Goal: Obtain resource: Obtain resource

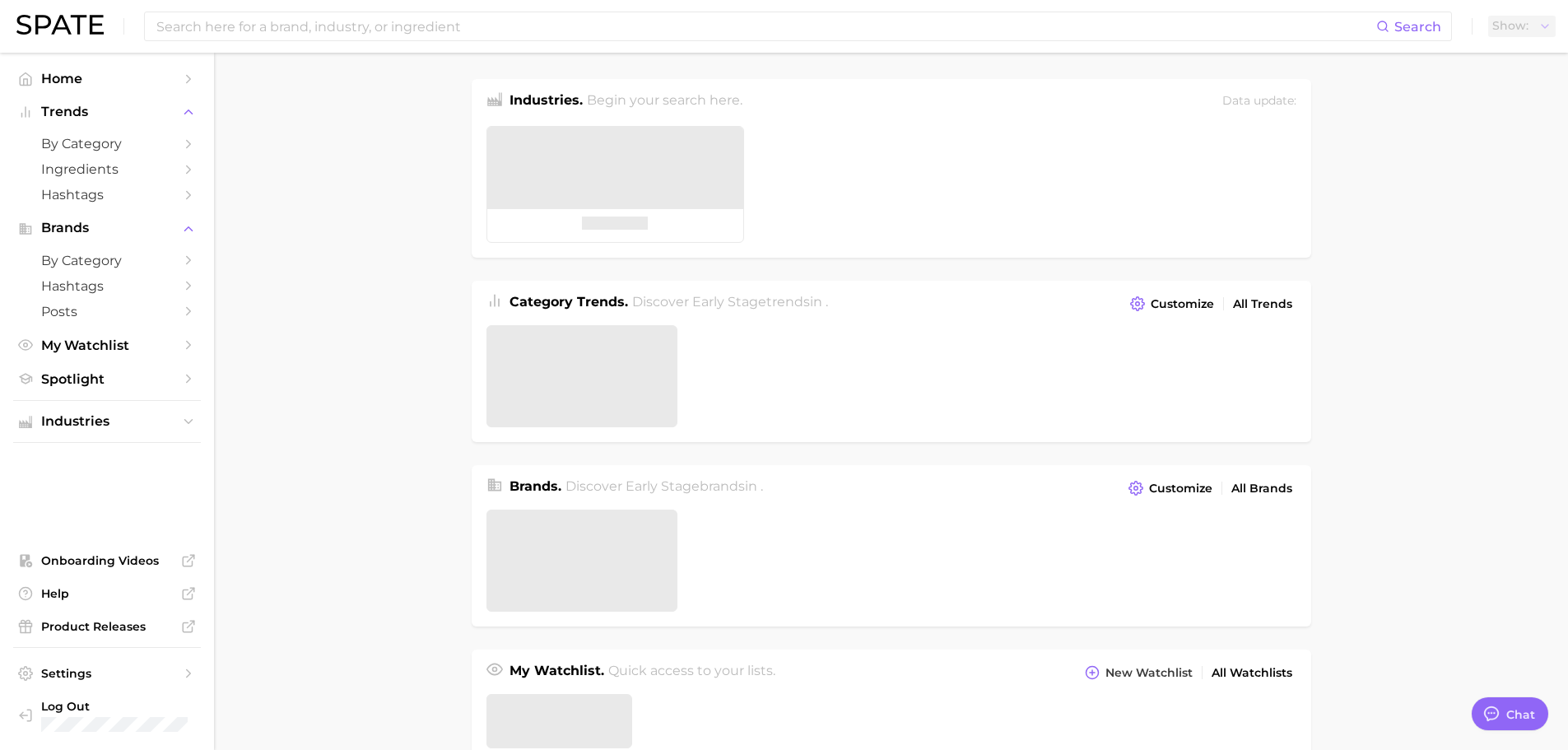
type textarea "x"
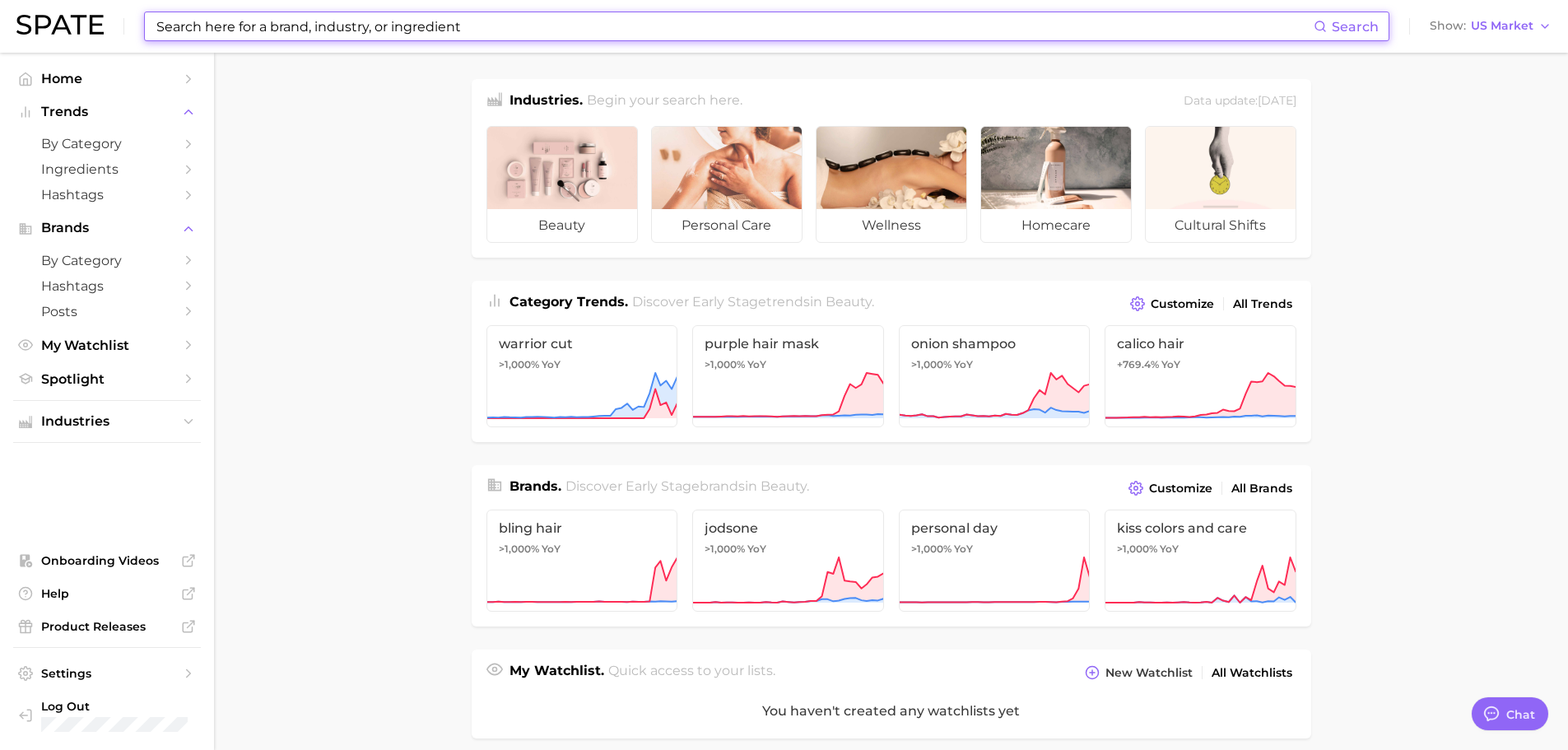
click at [574, 27] on input at bounding box center [734, 26] width 1158 height 28
click at [727, 24] on input at bounding box center [734, 26] width 1158 height 28
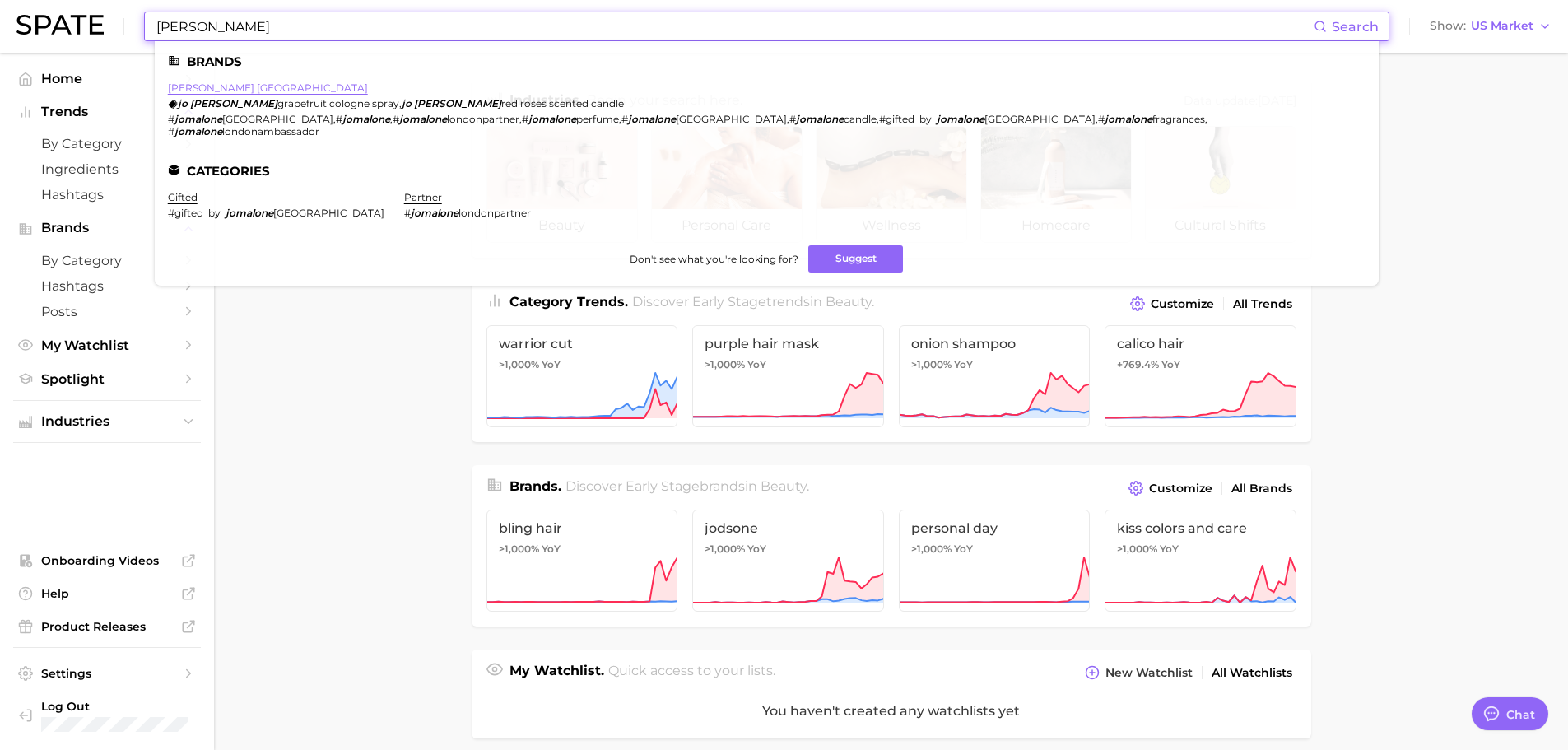
type input "[PERSON_NAME]"
click at [207, 91] on link "[PERSON_NAME] [GEOGRAPHIC_DATA]" at bounding box center [267, 87] width 200 height 12
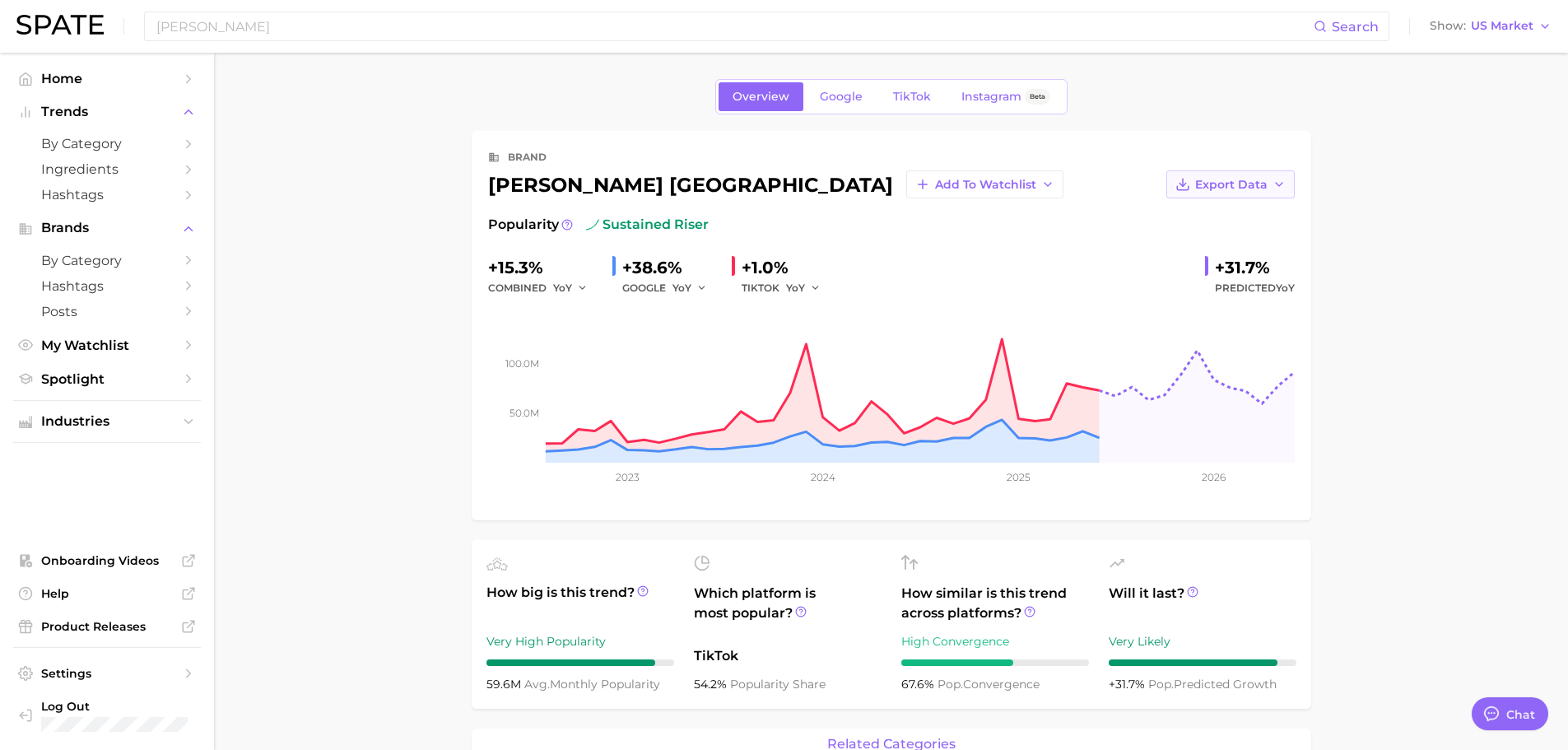
type textarea "x"
click at [1272, 177] on icon "button" at bounding box center [1278, 183] width 13 height 13
click at [1256, 241] on button "Time Series Image" at bounding box center [1204, 244] width 181 height 30
click at [833, 94] on span "Google" at bounding box center [841, 97] width 43 height 14
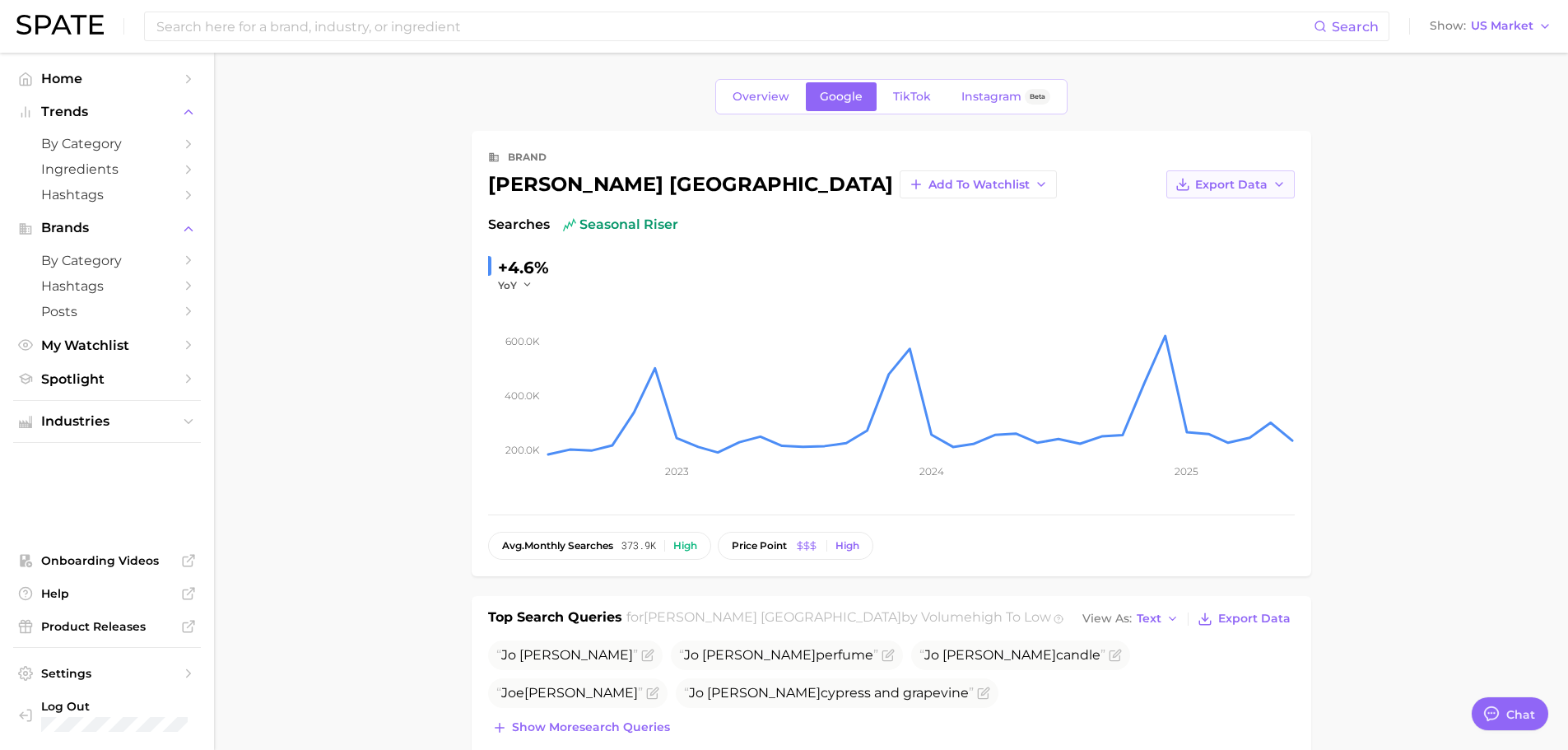
click at [1238, 173] on button "Export Data" at bounding box center [1230, 184] width 129 height 28
click at [1246, 238] on span "Time Series Image" at bounding box center [1196, 245] width 111 height 14
click at [907, 90] on span "TikTok" at bounding box center [912, 97] width 38 height 14
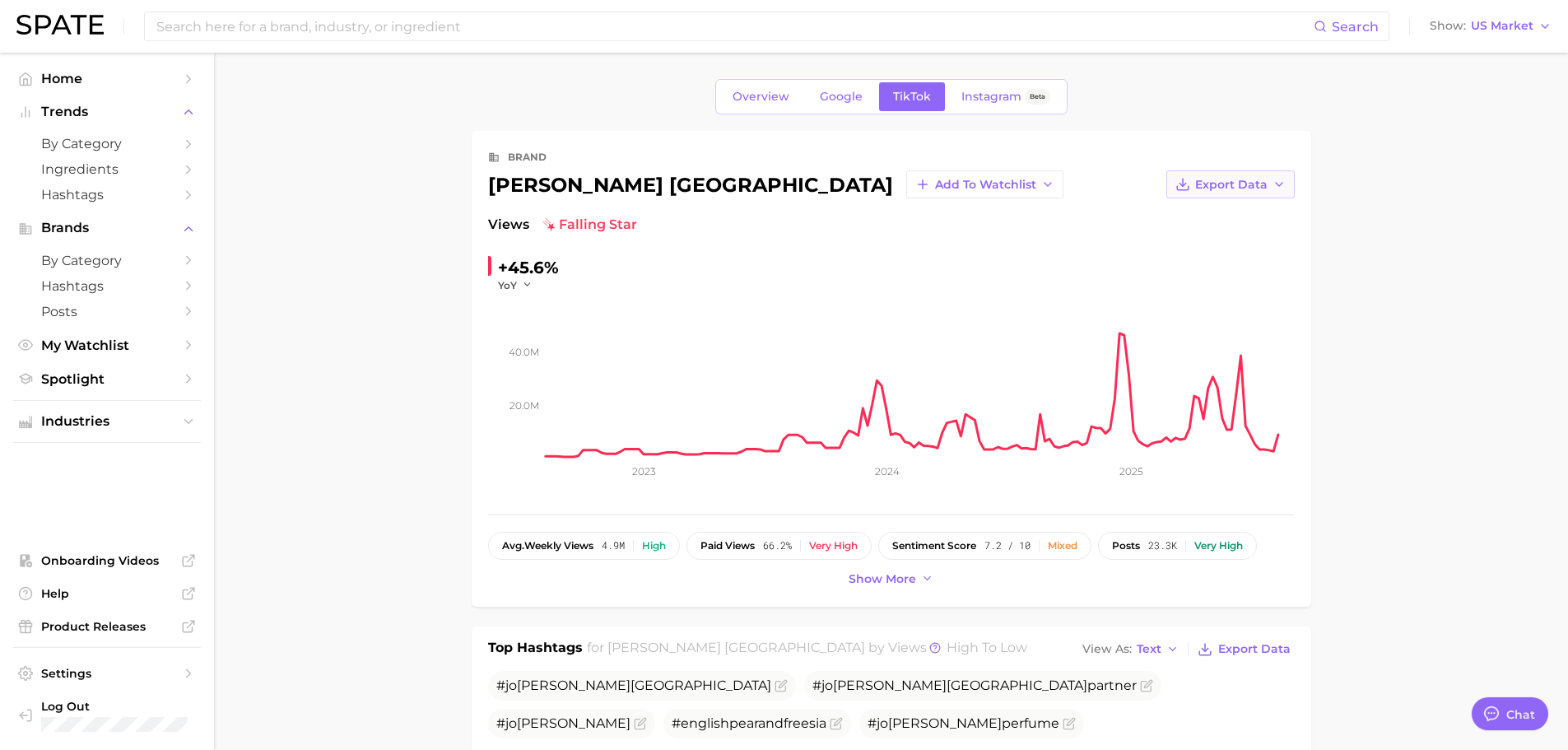
click at [1256, 185] on span "Export Data" at bounding box center [1231, 184] width 73 height 14
click at [1248, 241] on span "Time Series Image" at bounding box center [1196, 245] width 111 height 14
click at [1012, 102] on span "Instagram" at bounding box center [991, 97] width 60 height 14
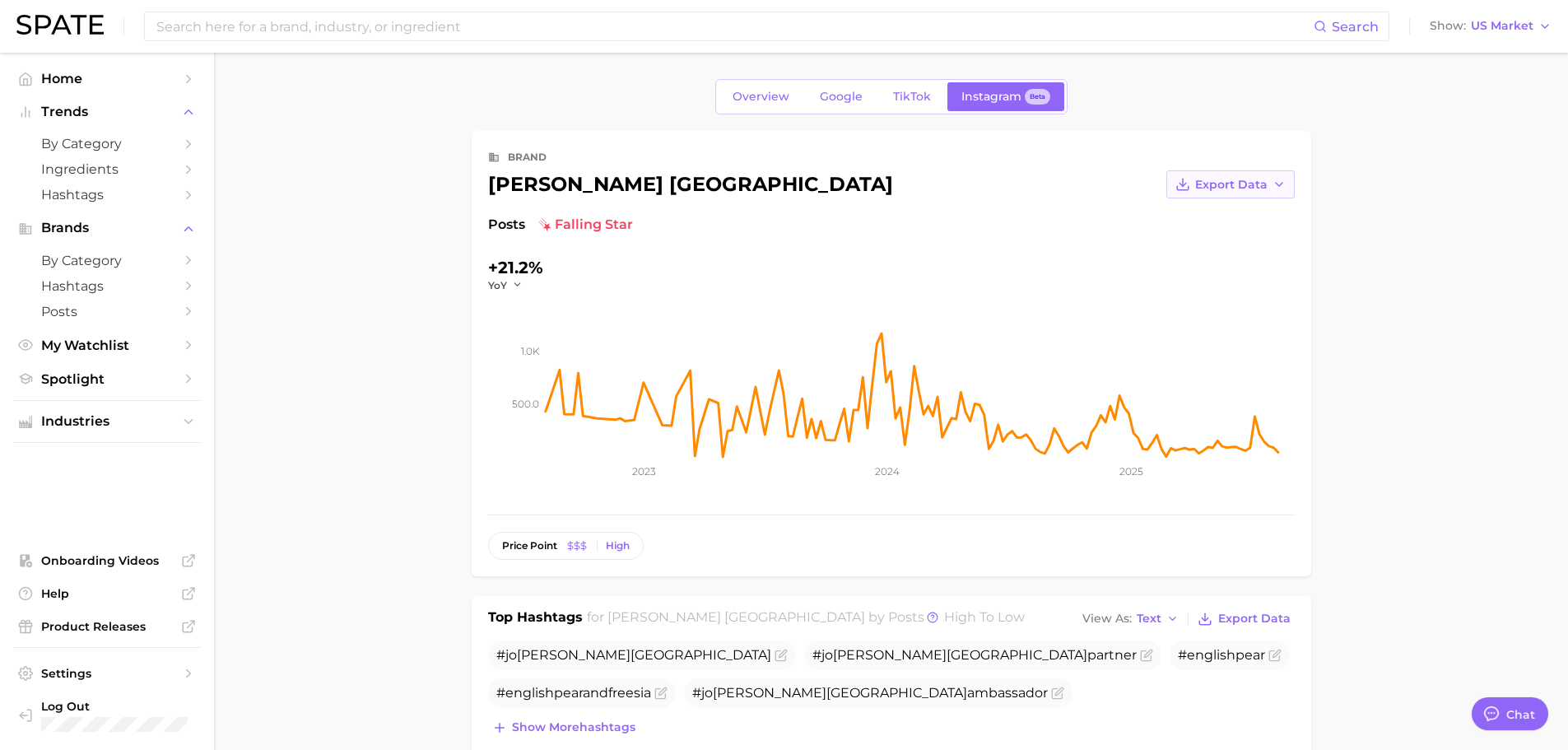
click at [1203, 177] on span "Export Data" at bounding box center [1231, 184] width 73 height 14
click at [1238, 239] on span "Time Series Image" at bounding box center [1196, 245] width 111 height 14
click at [823, 100] on span "Google" at bounding box center [841, 97] width 43 height 14
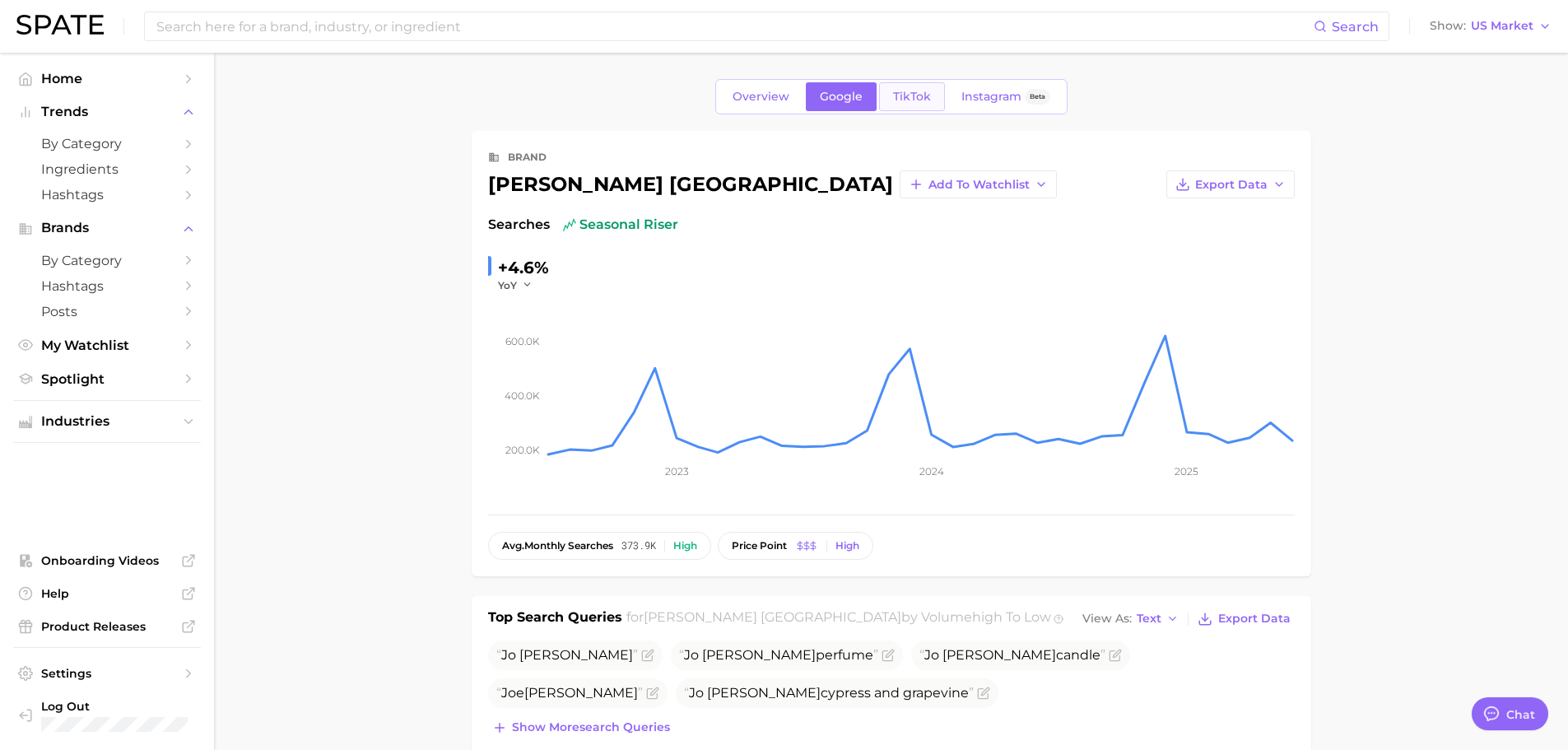
click at [926, 93] on span "TikTok" at bounding box center [912, 97] width 38 height 14
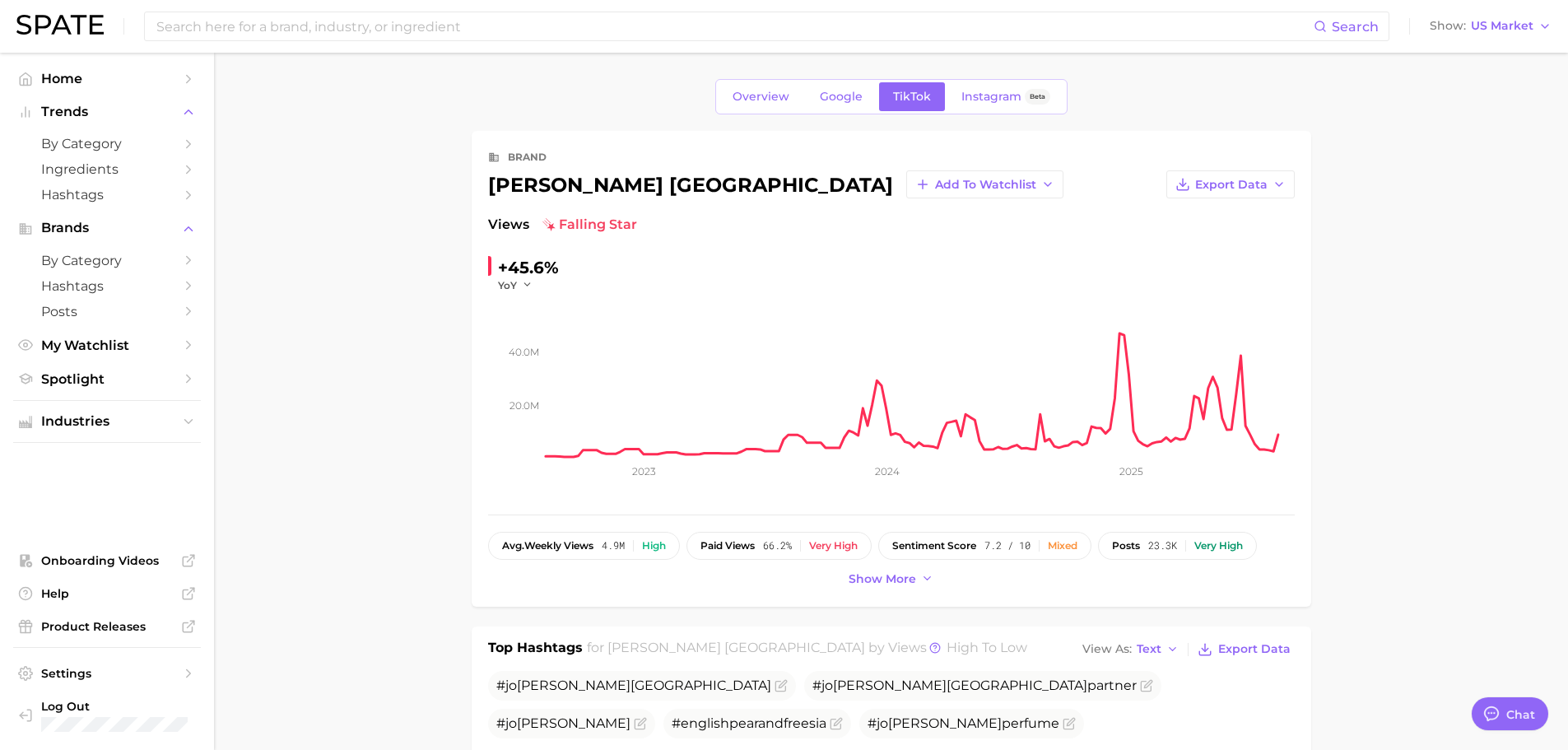
click at [990, 94] on span "Instagram" at bounding box center [991, 97] width 60 height 14
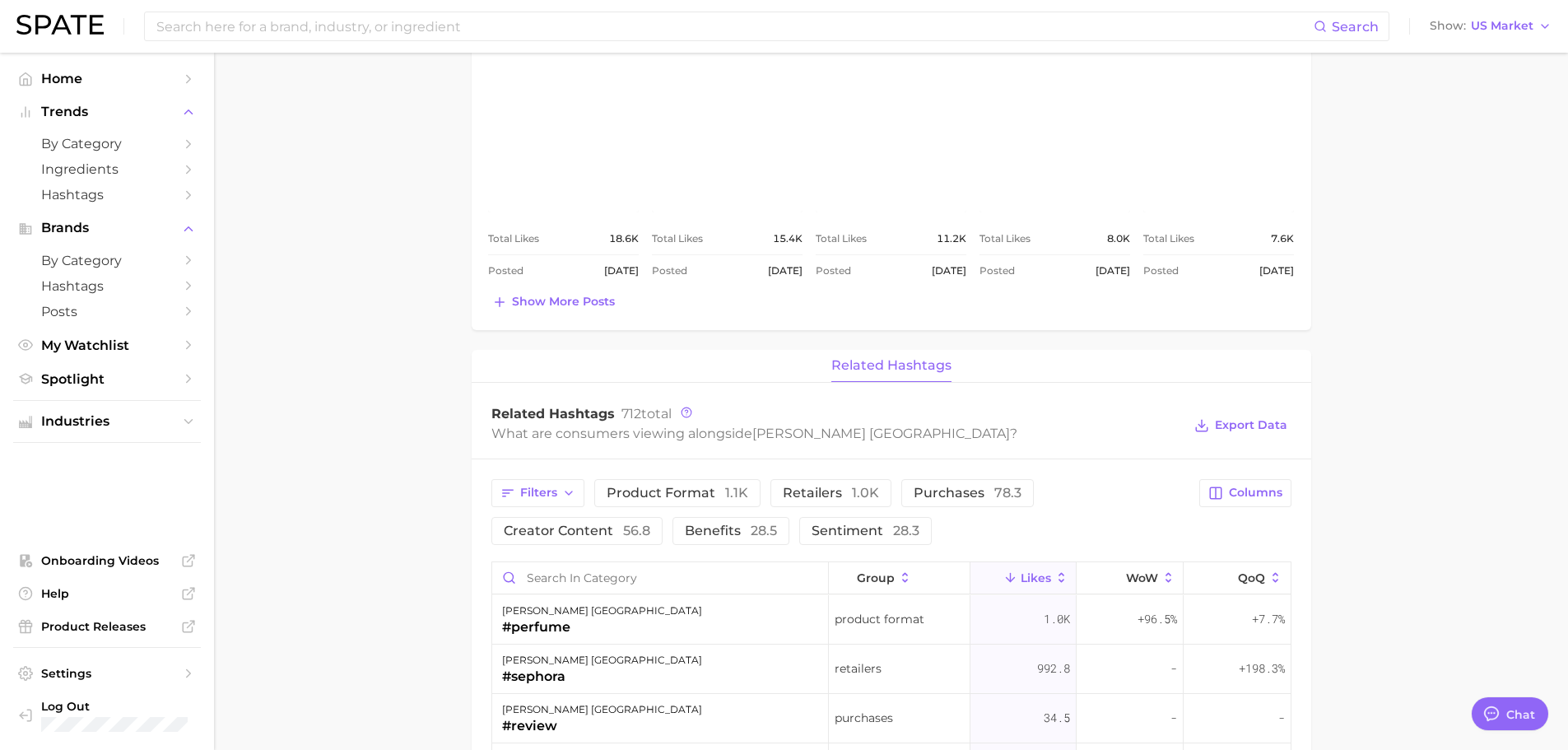
scroll to position [576, 0]
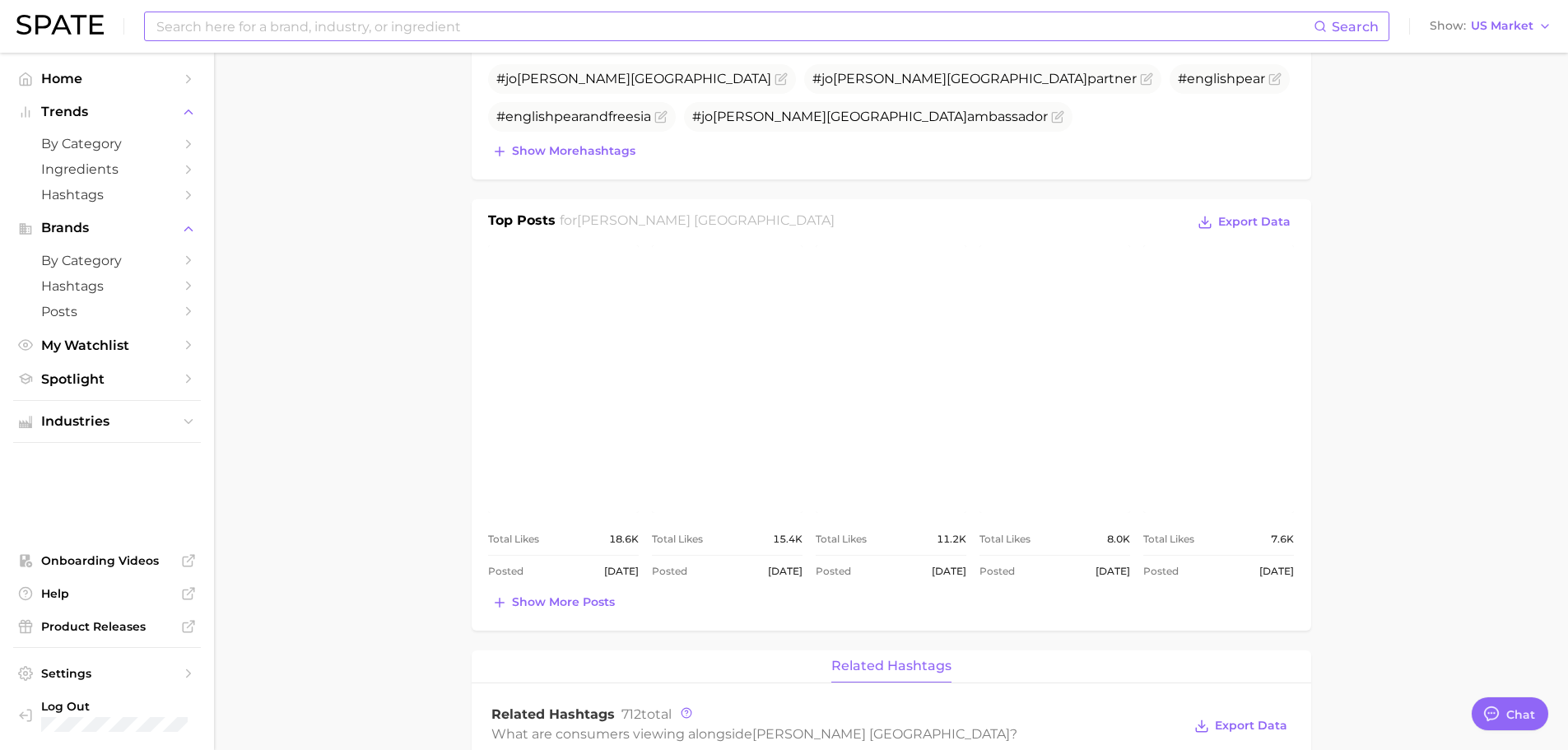
click at [355, 29] on input at bounding box center [734, 26] width 1158 height 28
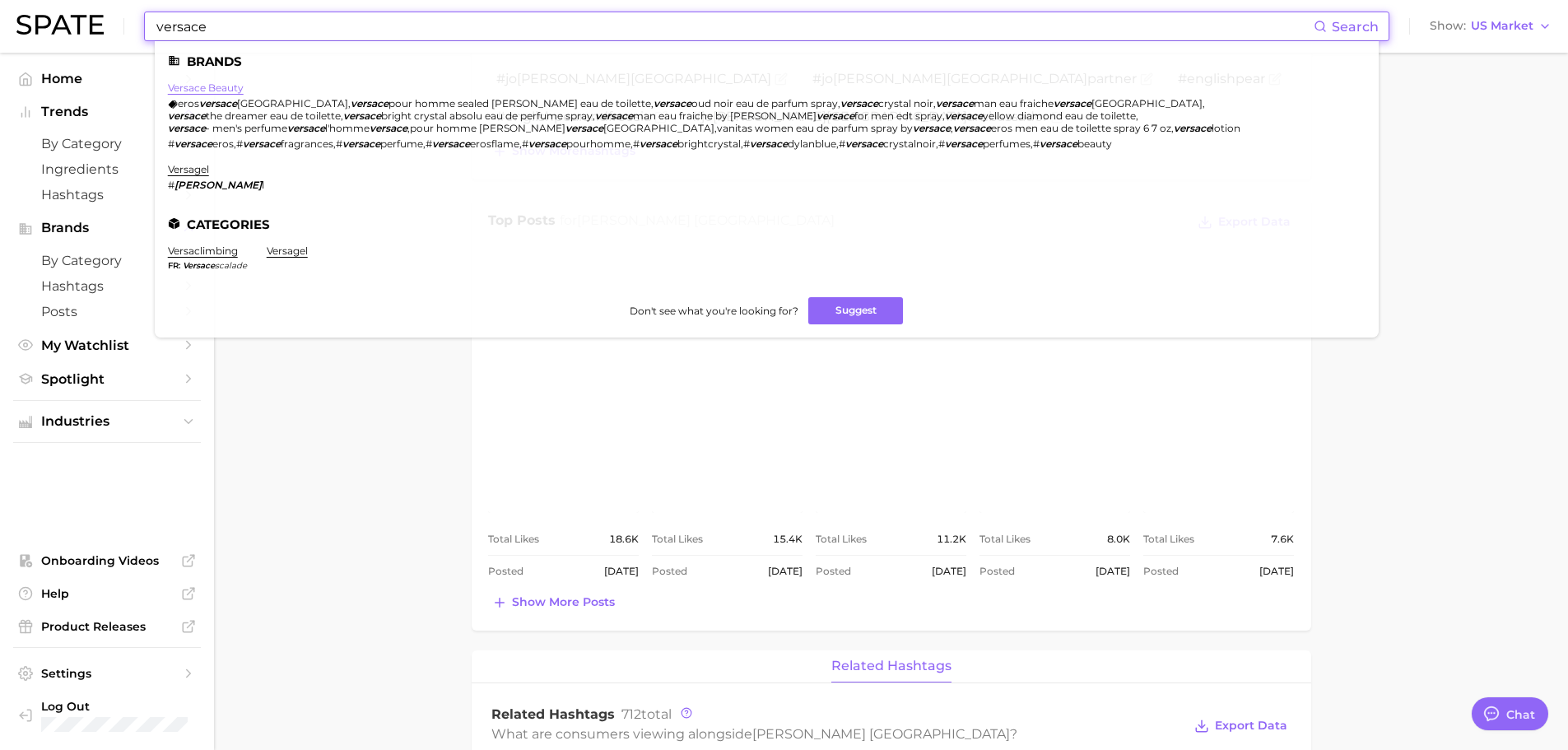
type input "versace"
click at [215, 84] on link "versace beauty" at bounding box center [206, 87] width 75 height 12
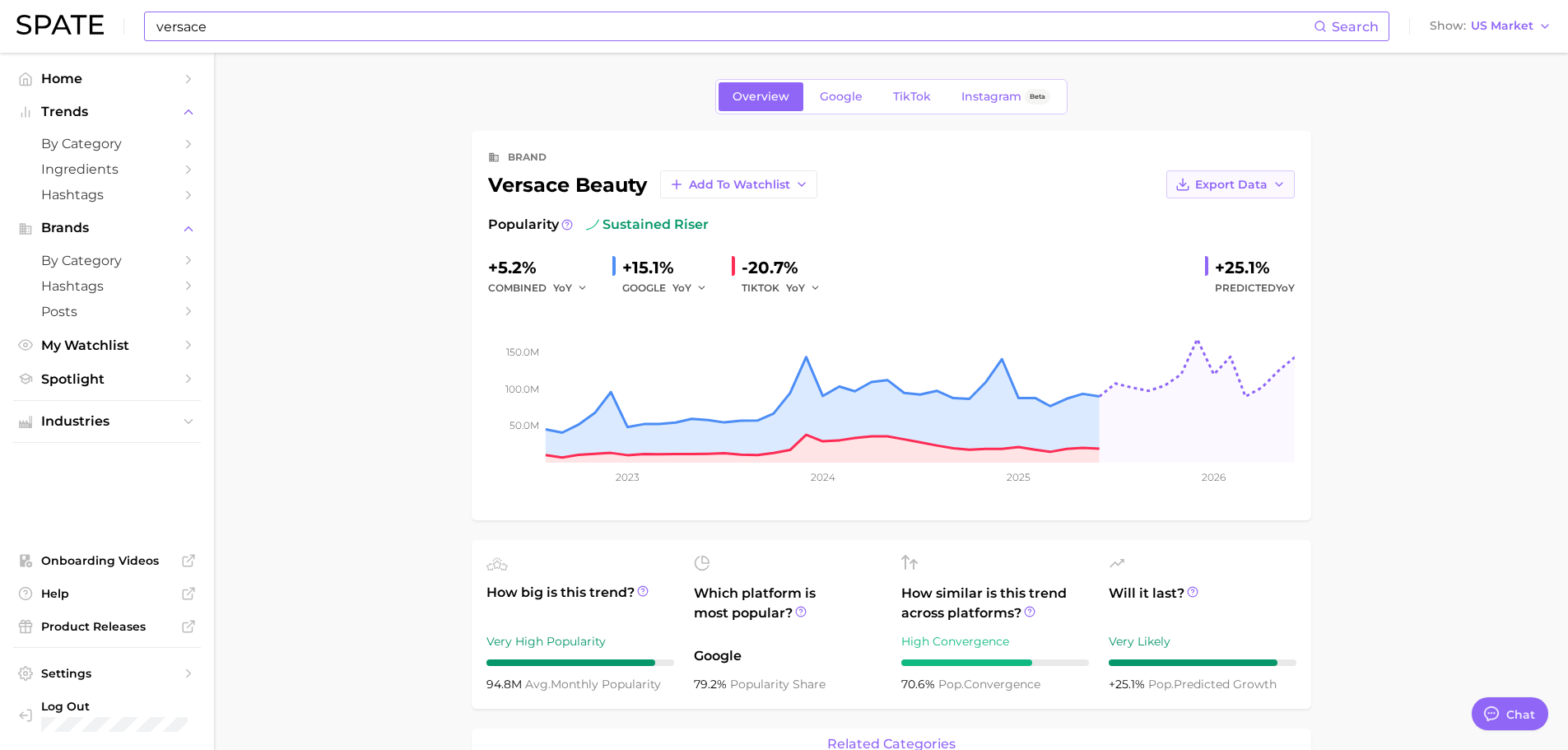
click at [1247, 183] on span "Export Data" at bounding box center [1231, 184] width 73 height 14
click at [1249, 246] on button "Time Series Image" at bounding box center [1204, 244] width 181 height 30
click at [846, 99] on span "Google" at bounding box center [841, 97] width 43 height 14
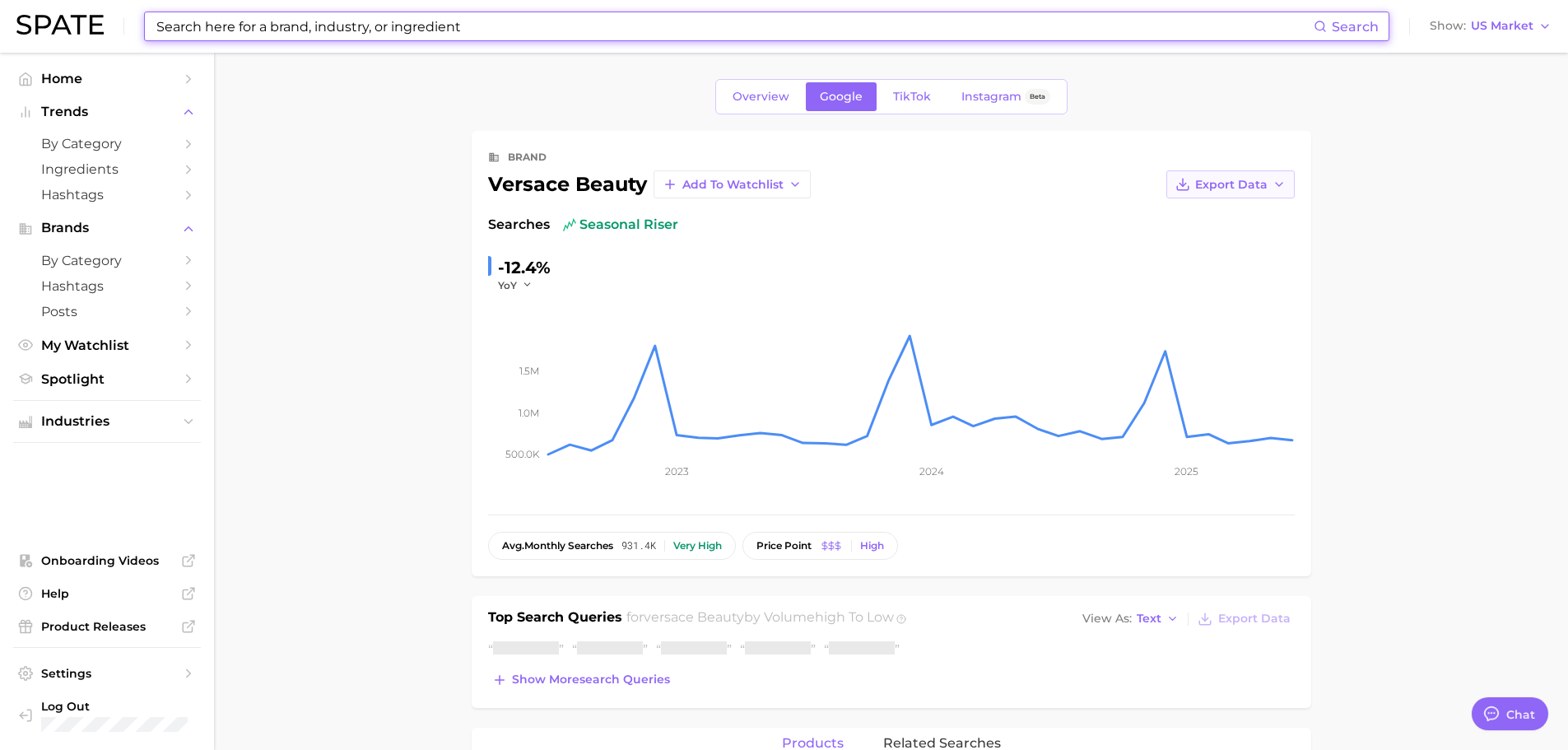
click at [1277, 179] on icon "button" at bounding box center [1278, 183] width 13 height 13
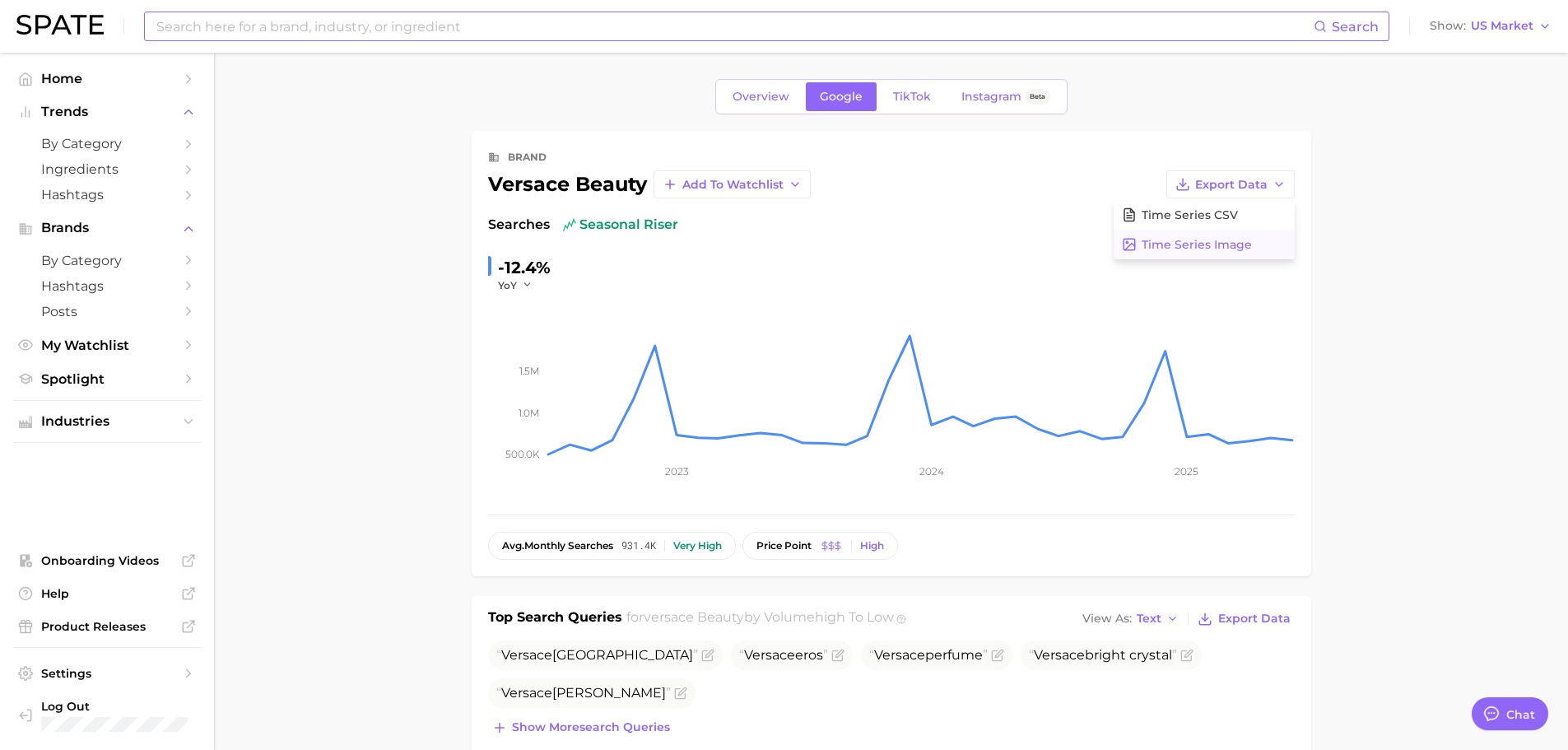
click at [1240, 234] on button "Time Series Image" at bounding box center [1204, 244] width 181 height 30
click at [902, 90] on span "TikTok" at bounding box center [912, 97] width 38 height 14
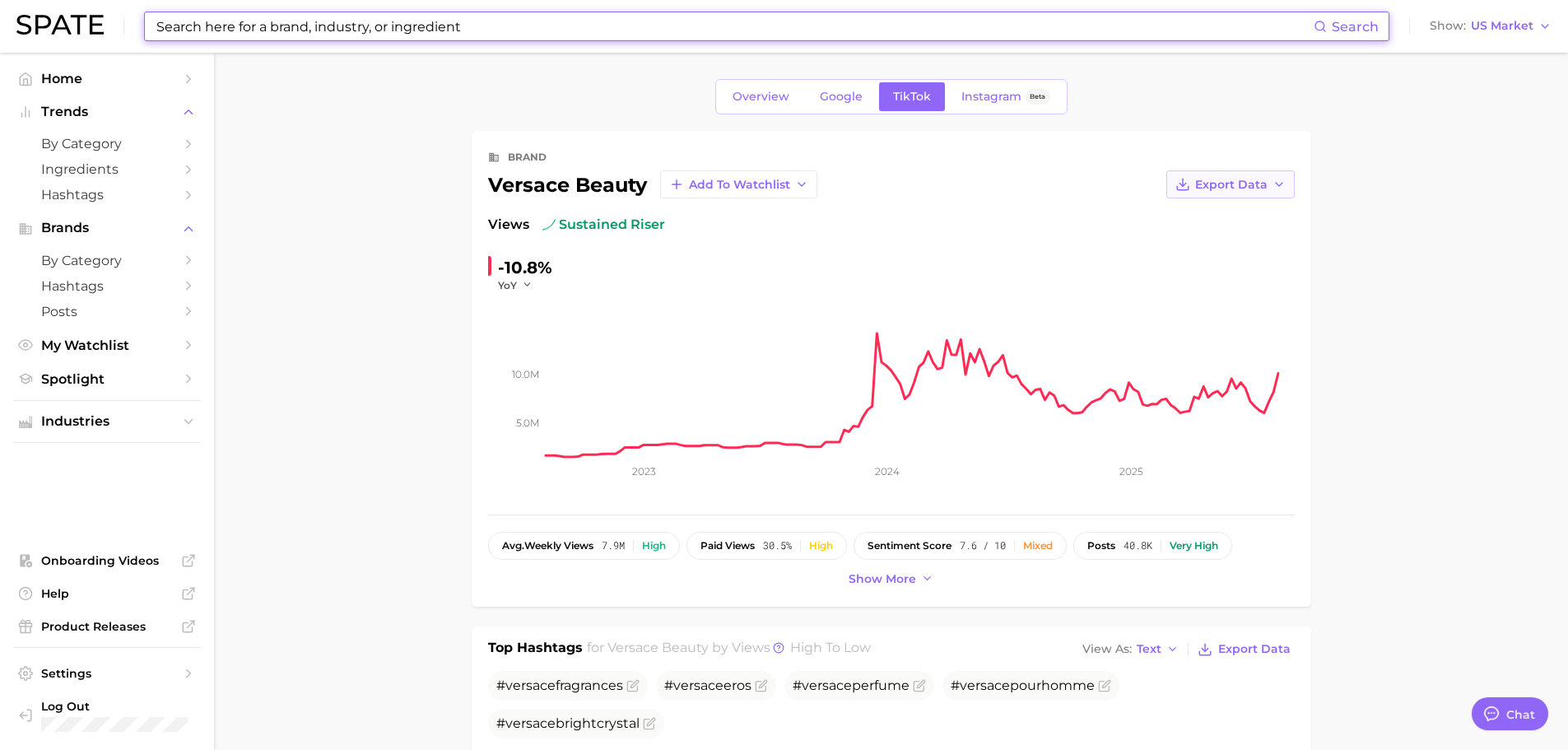
click at [1260, 176] on button "Export Data" at bounding box center [1230, 184] width 129 height 28
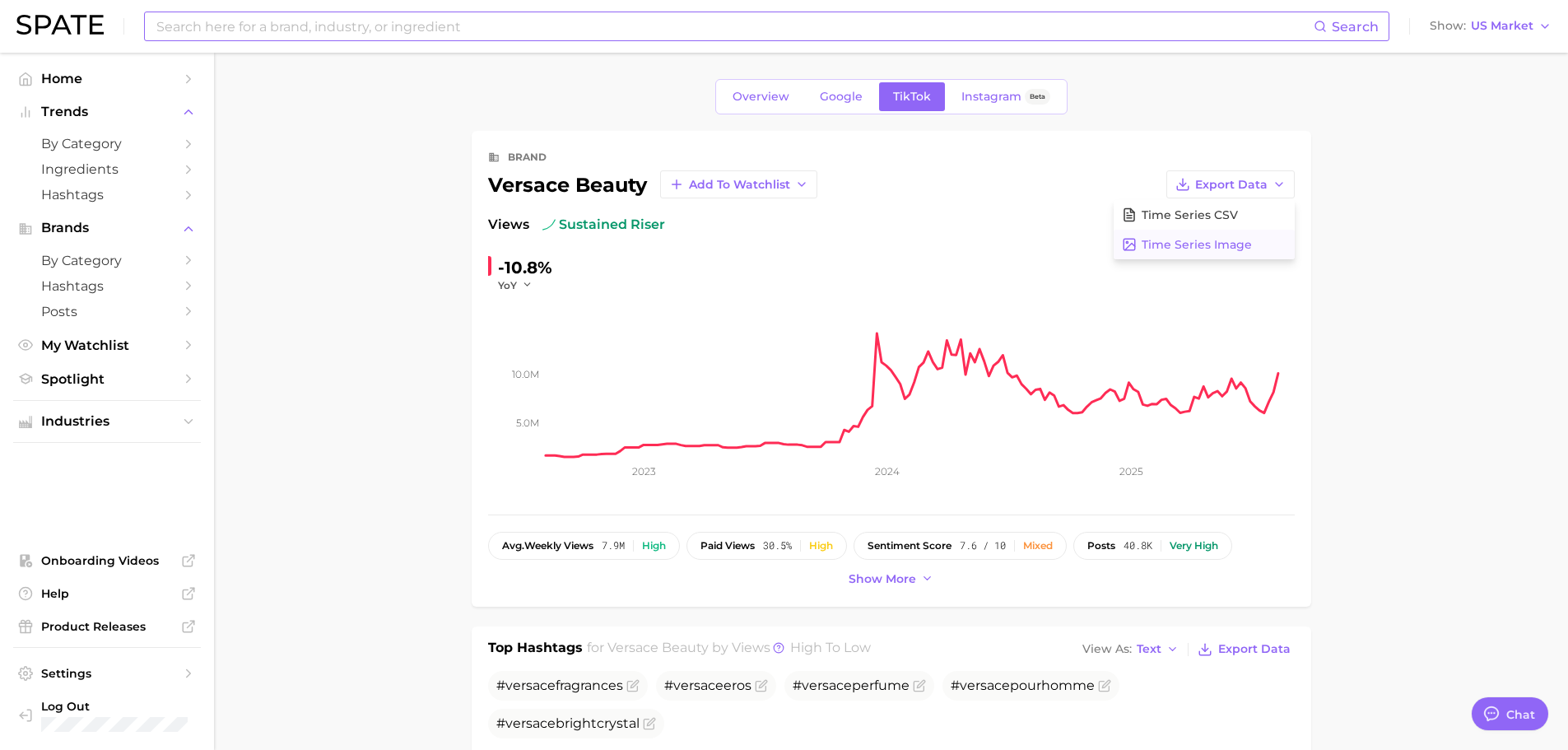
click at [1257, 231] on button "Time Series Image" at bounding box center [1204, 244] width 181 height 30
click at [1035, 94] on span "Beta" at bounding box center [1038, 97] width 15 height 14
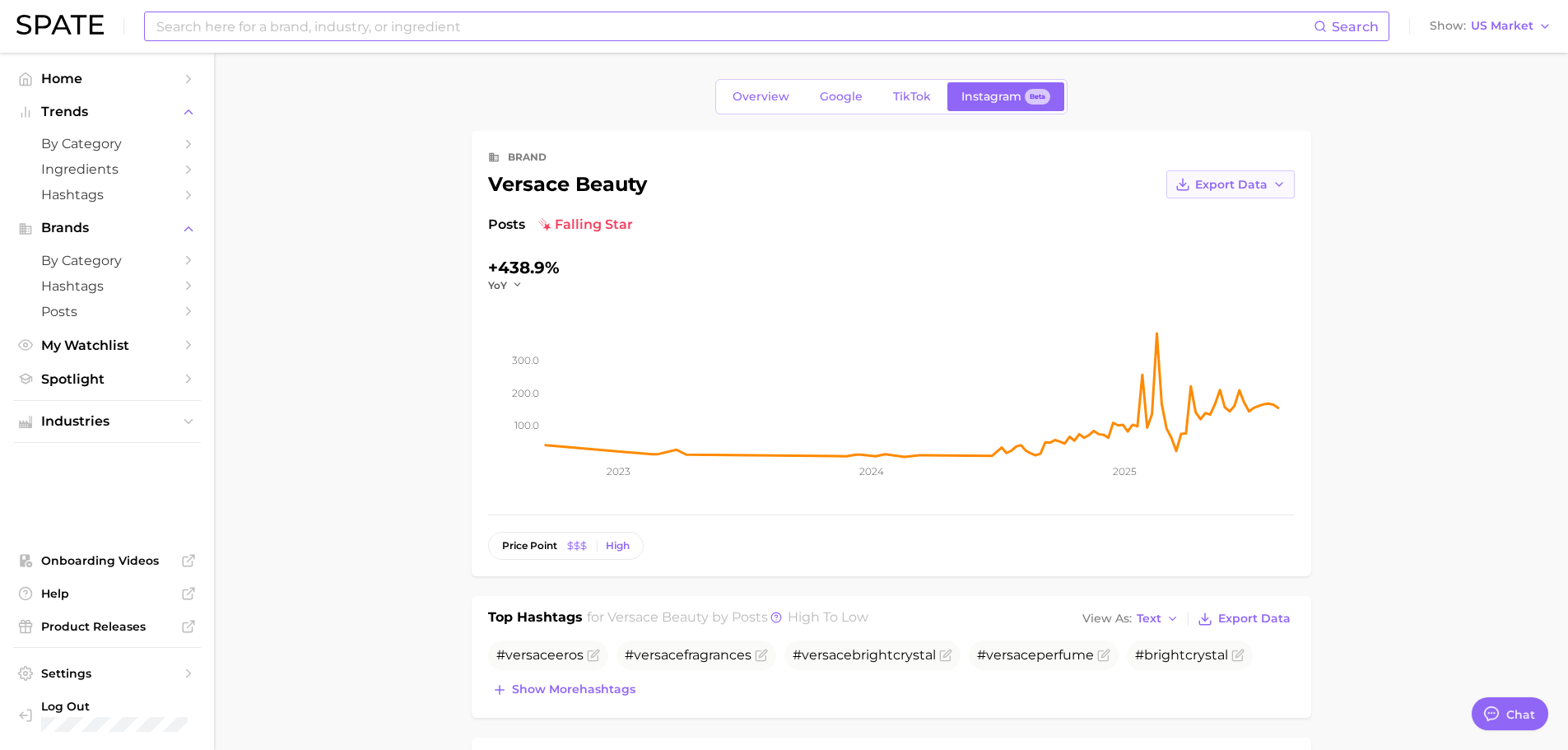
click at [1247, 184] on span "Export Data" at bounding box center [1231, 184] width 73 height 14
click at [1220, 235] on button "Time Series Image" at bounding box center [1204, 244] width 181 height 30
click at [823, 104] on link "Google" at bounding box center [841, 97] width 71 height 29
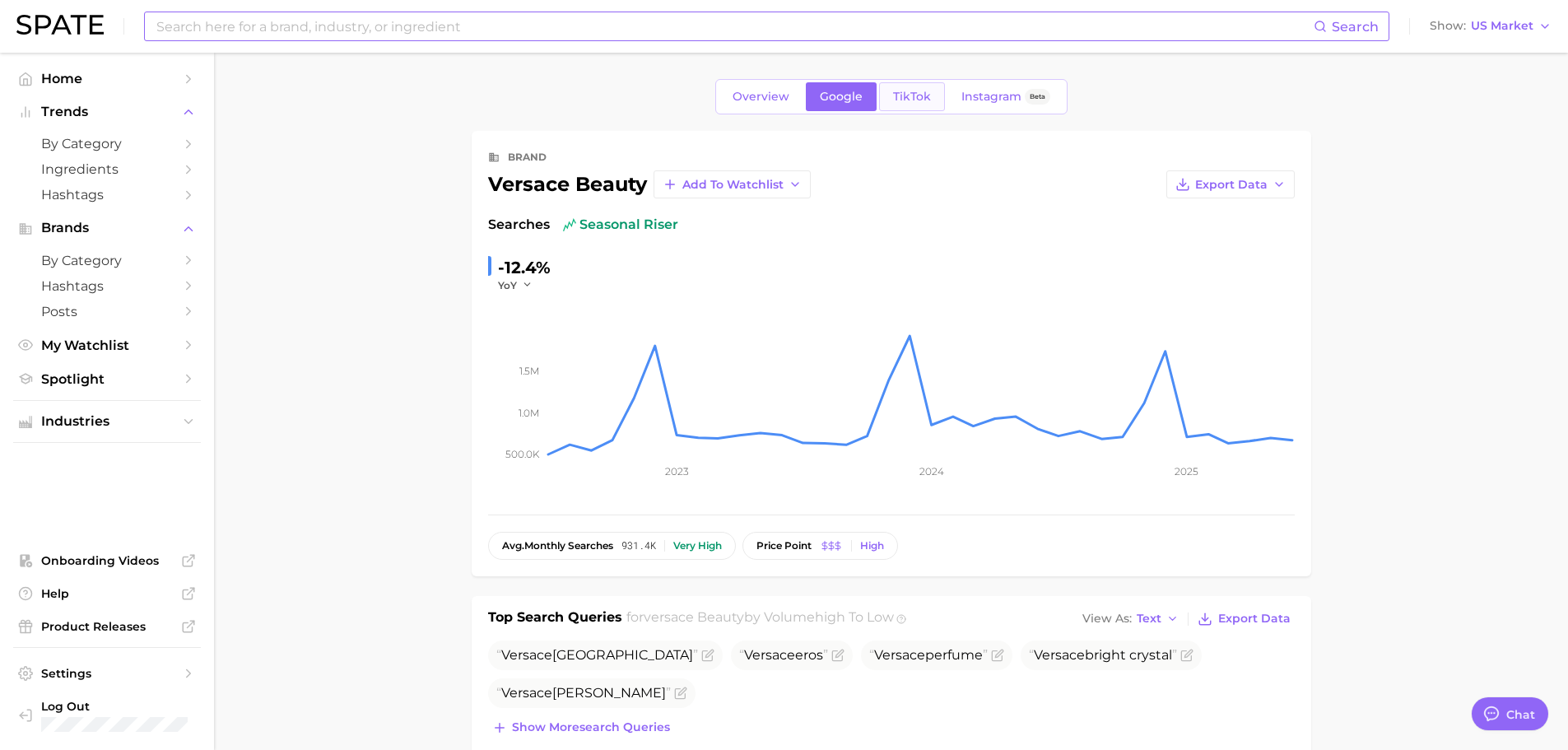
click at [915, 107] on link "TikTok" at bounding box center [912, 97] width 66 height 29
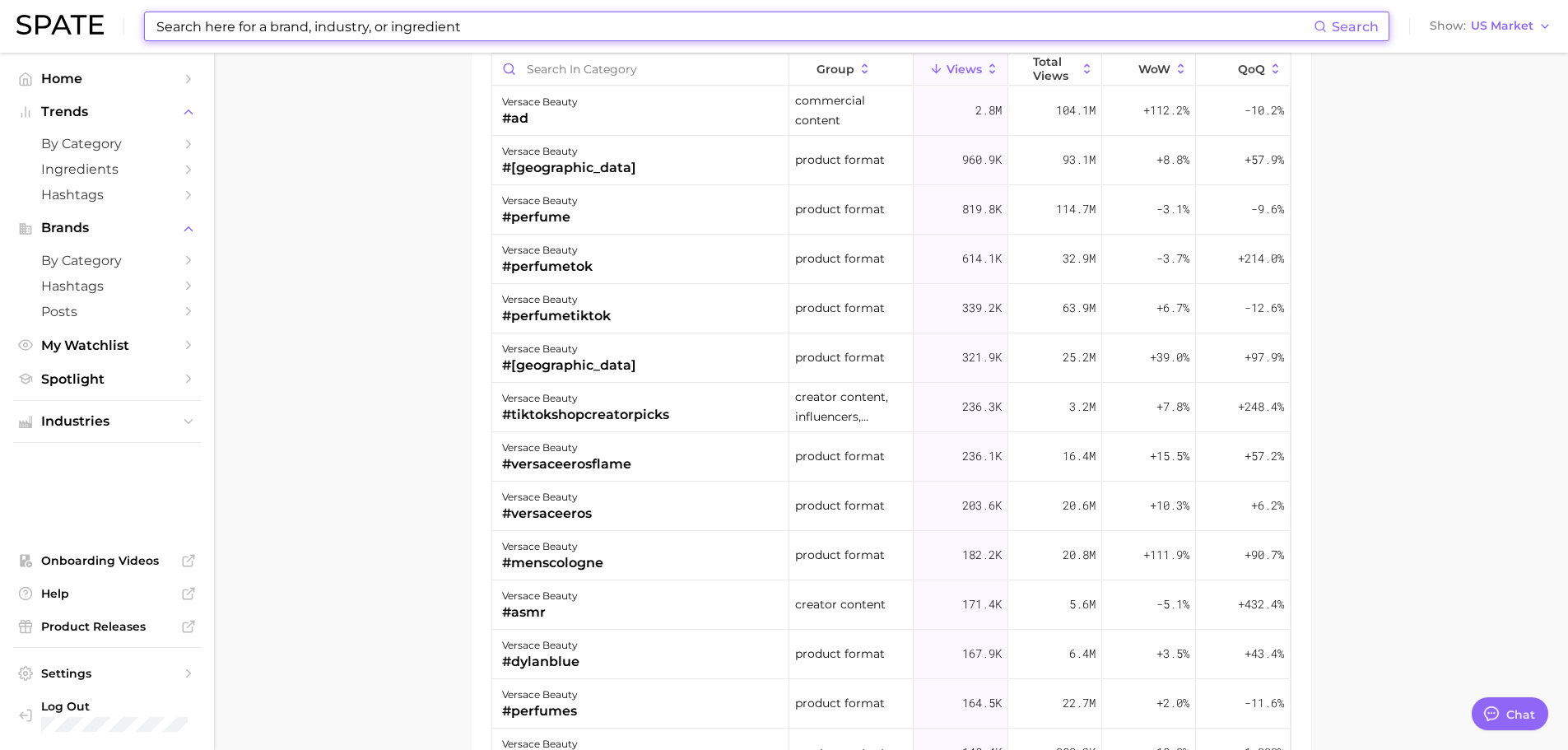
scroll to position [1400, 0]
